Goal: Find specific page/section: Find specific page/section

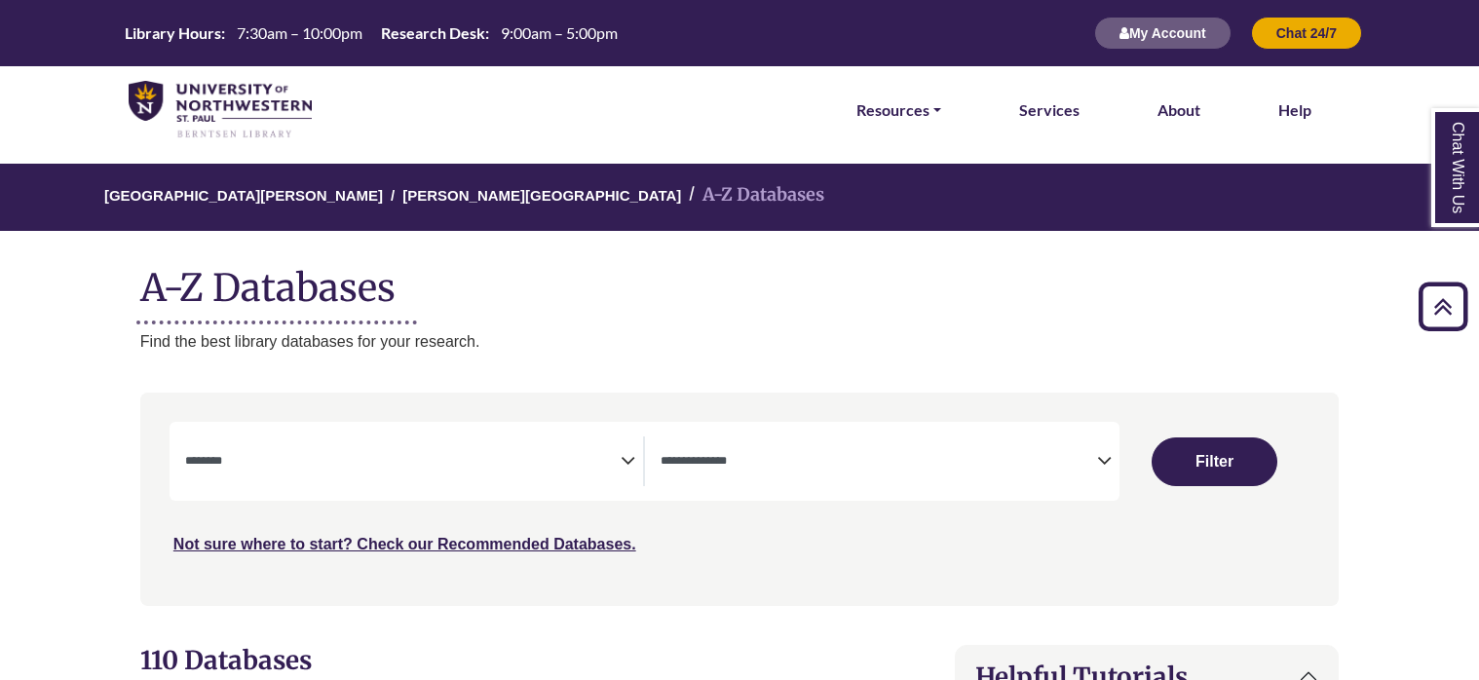
select select "Database Subject Filter"
select select "Database Types Filter"
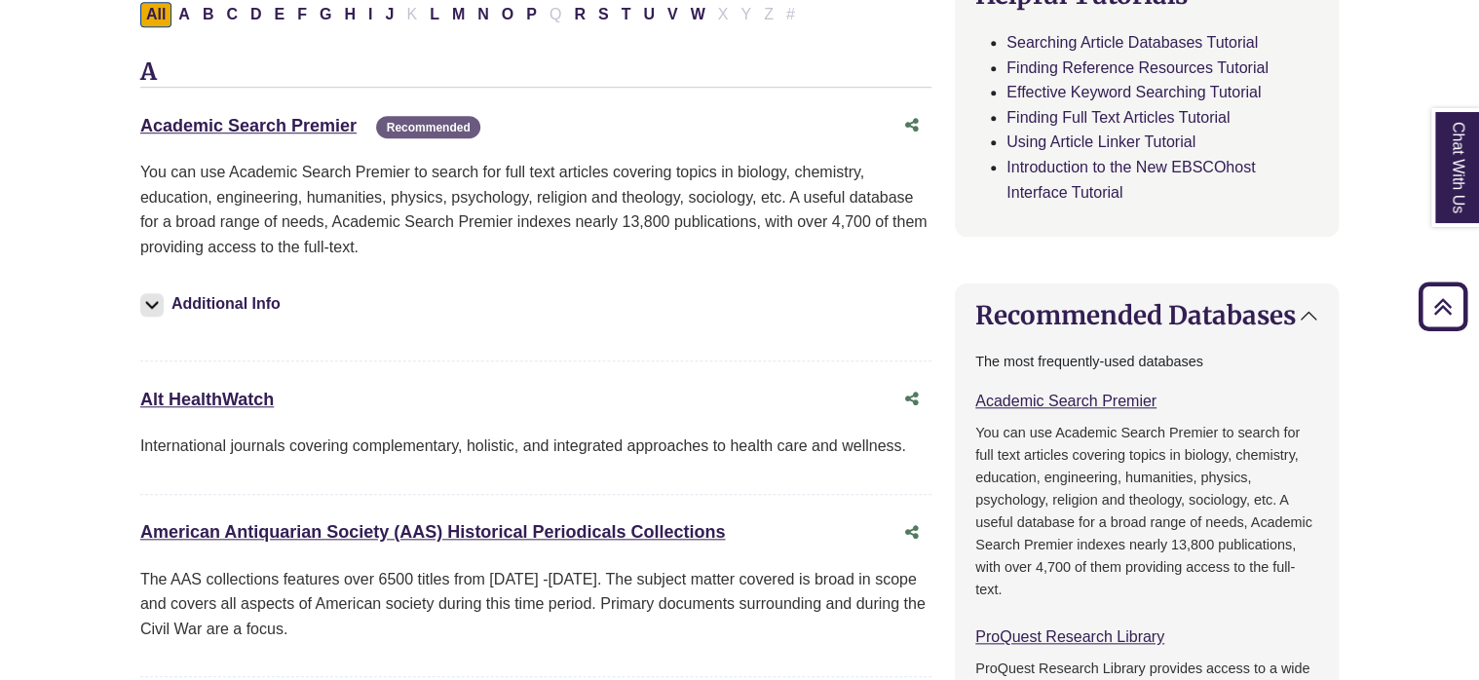
click at [308, 128] on link "Academic Search Premier This link opens in a new window" at bounding box center [248, 125] width 216 height 19
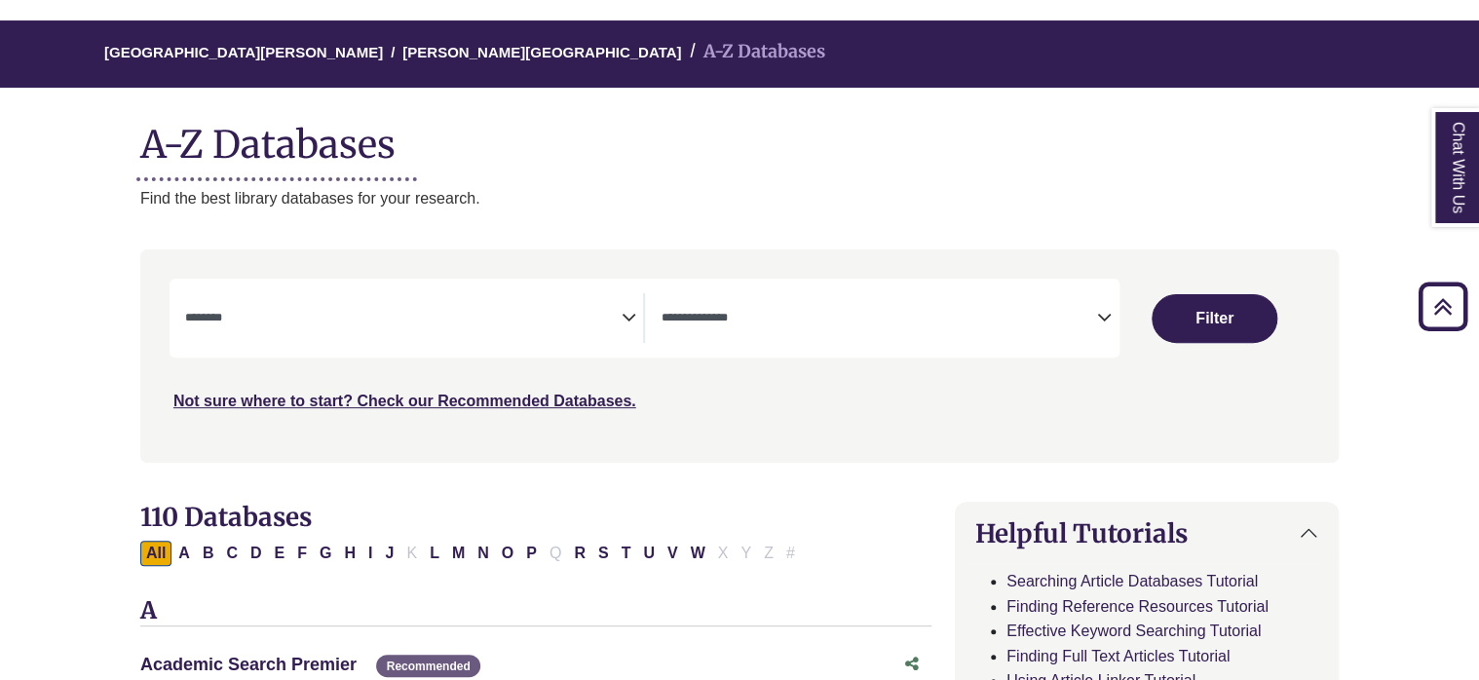
scroll to position [0, 0]
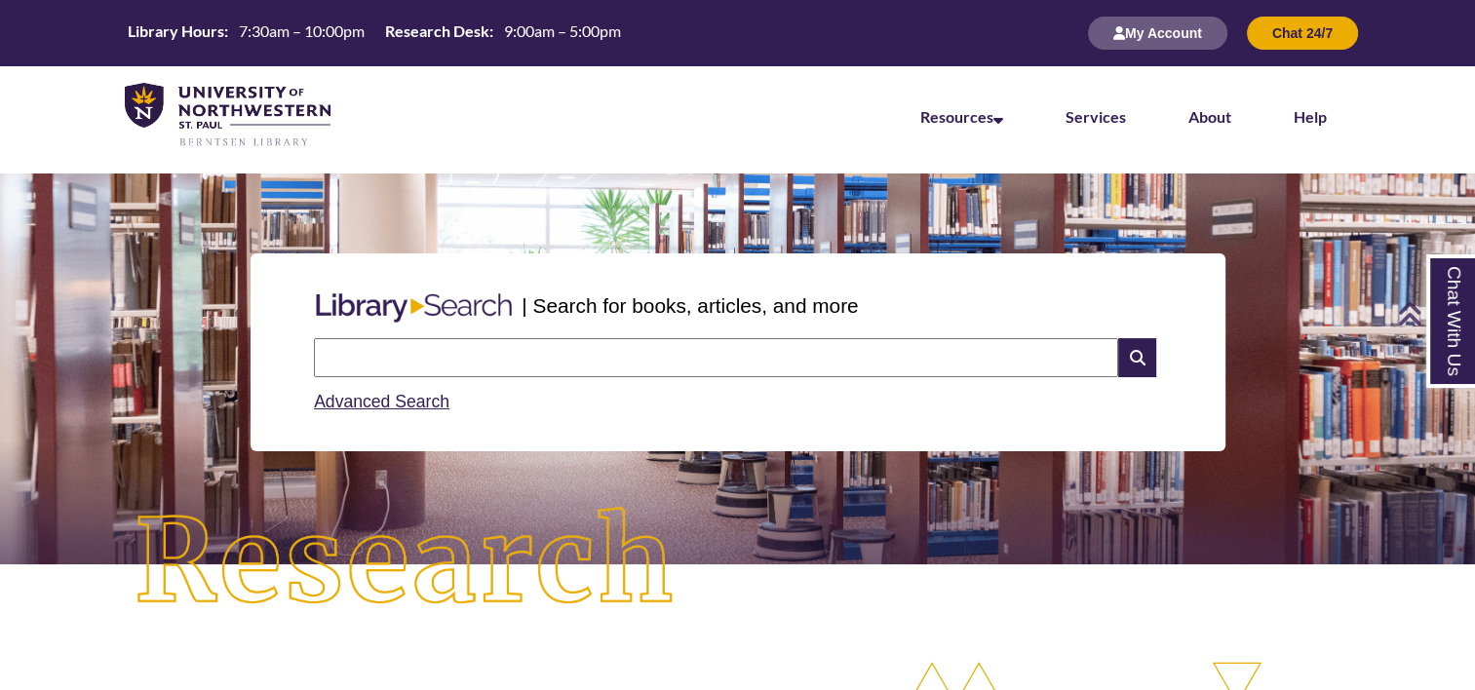
click at [593, 347] on input "text" at bounding box center [716, 357] width 804 height 39
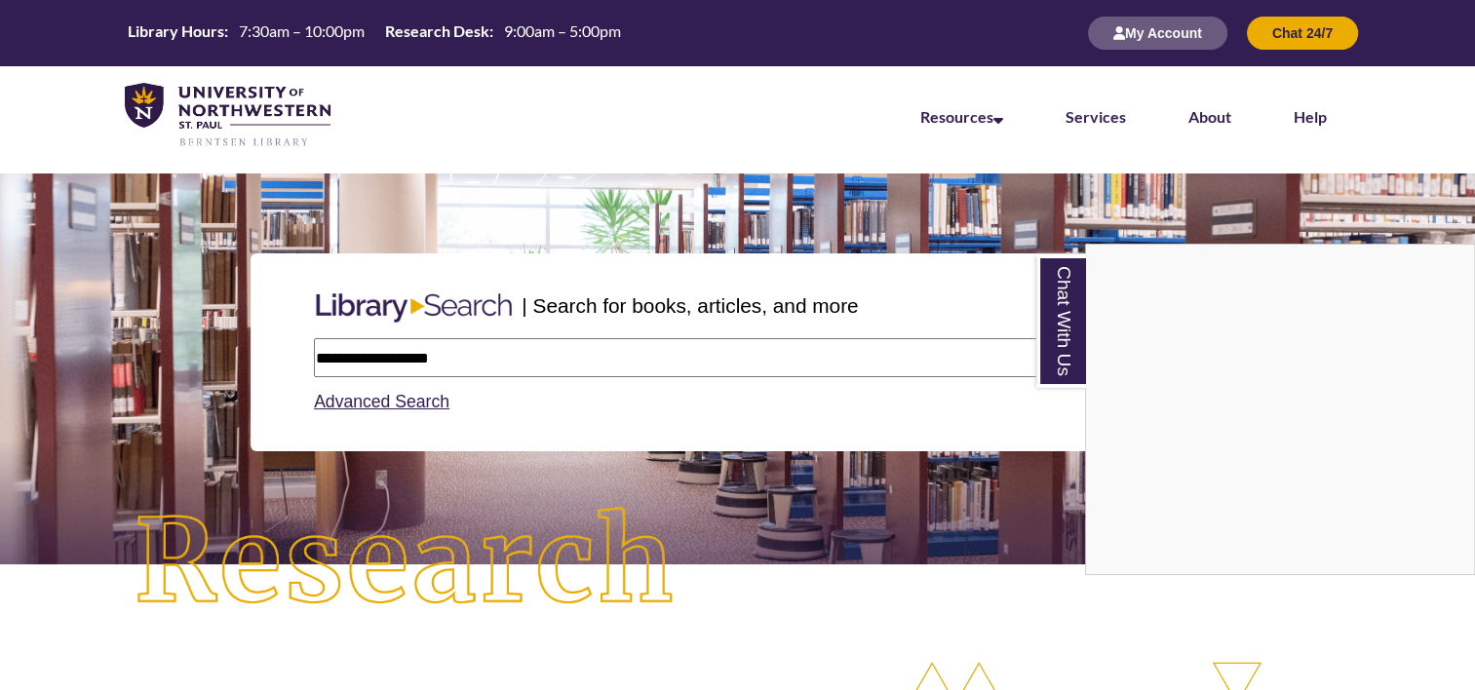
type input "**********"
